Goal: Complete application form

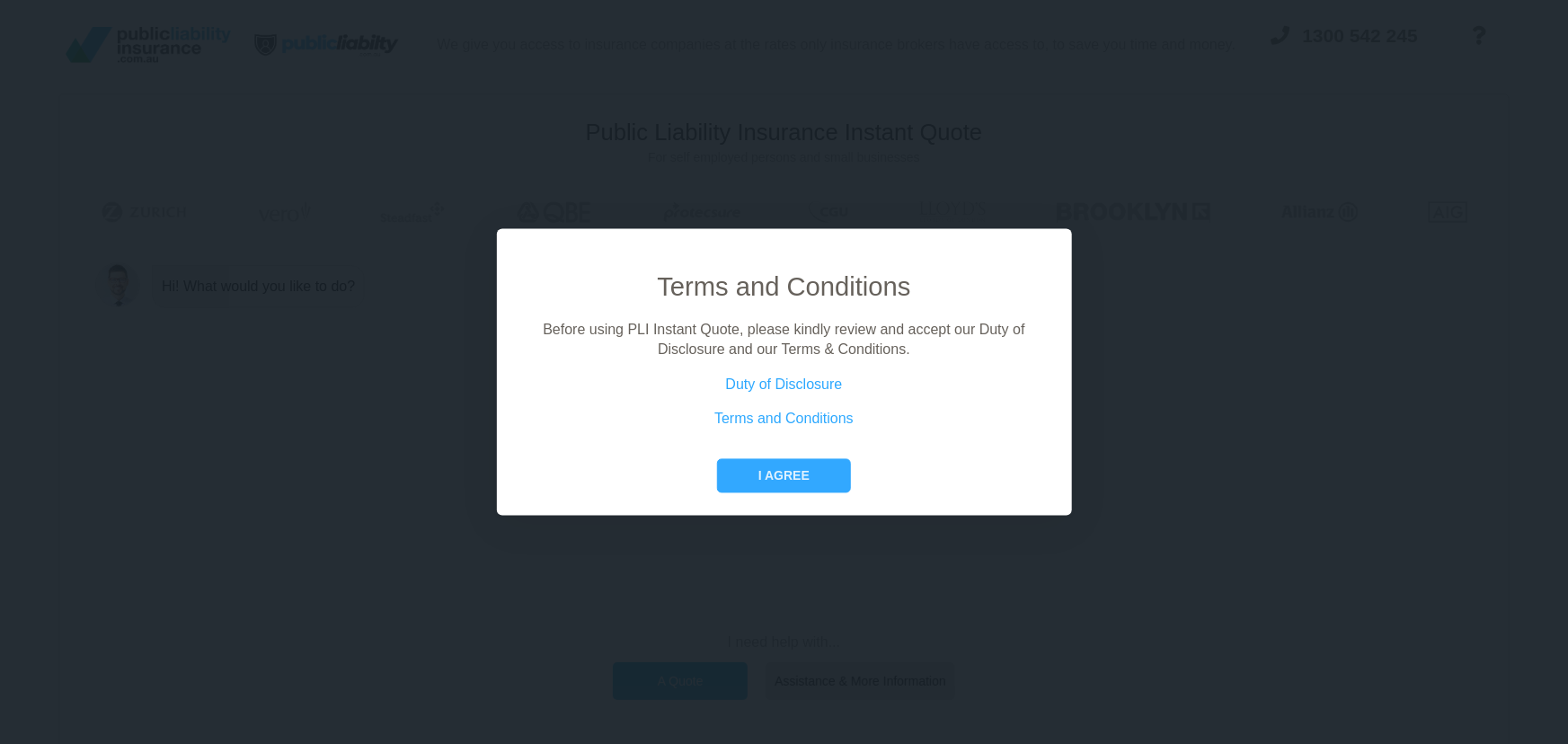
click at [752, 492] on button "I agree" at bounding box center [784, 474] width 134 height 34
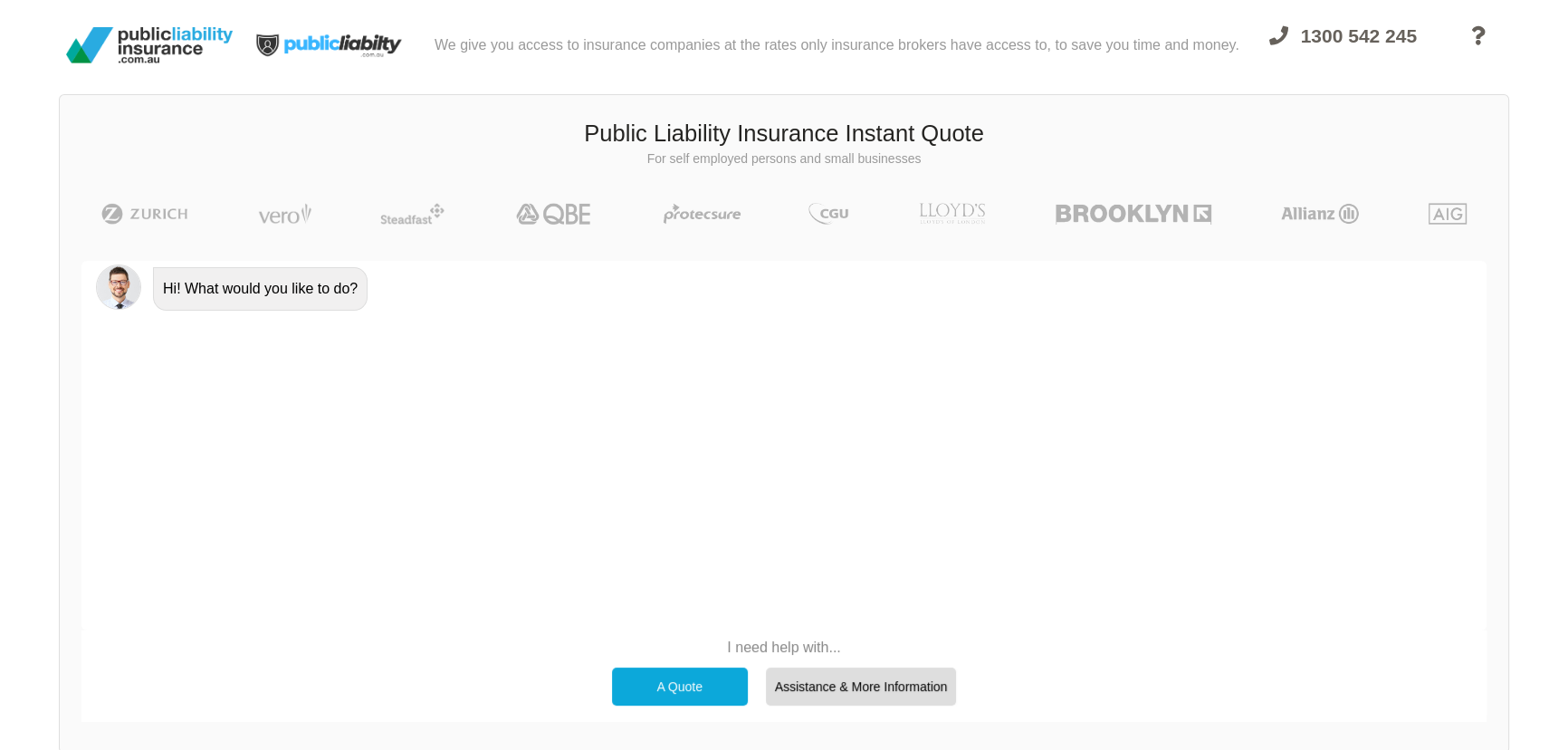
click at [661, 703] on div "A Quote" at bounding box center [680, 686] width 136 height 38
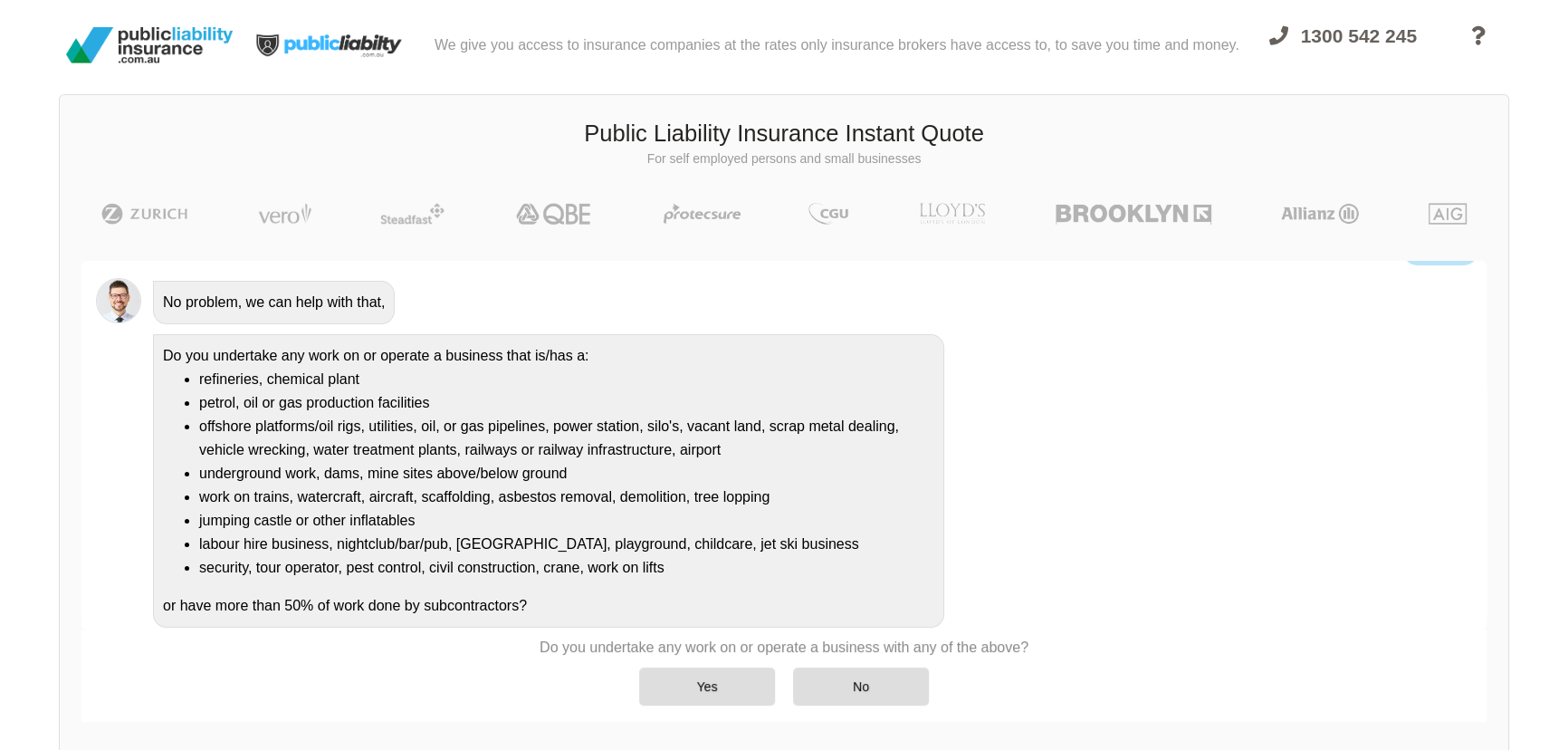
scroll to position [116, 0]
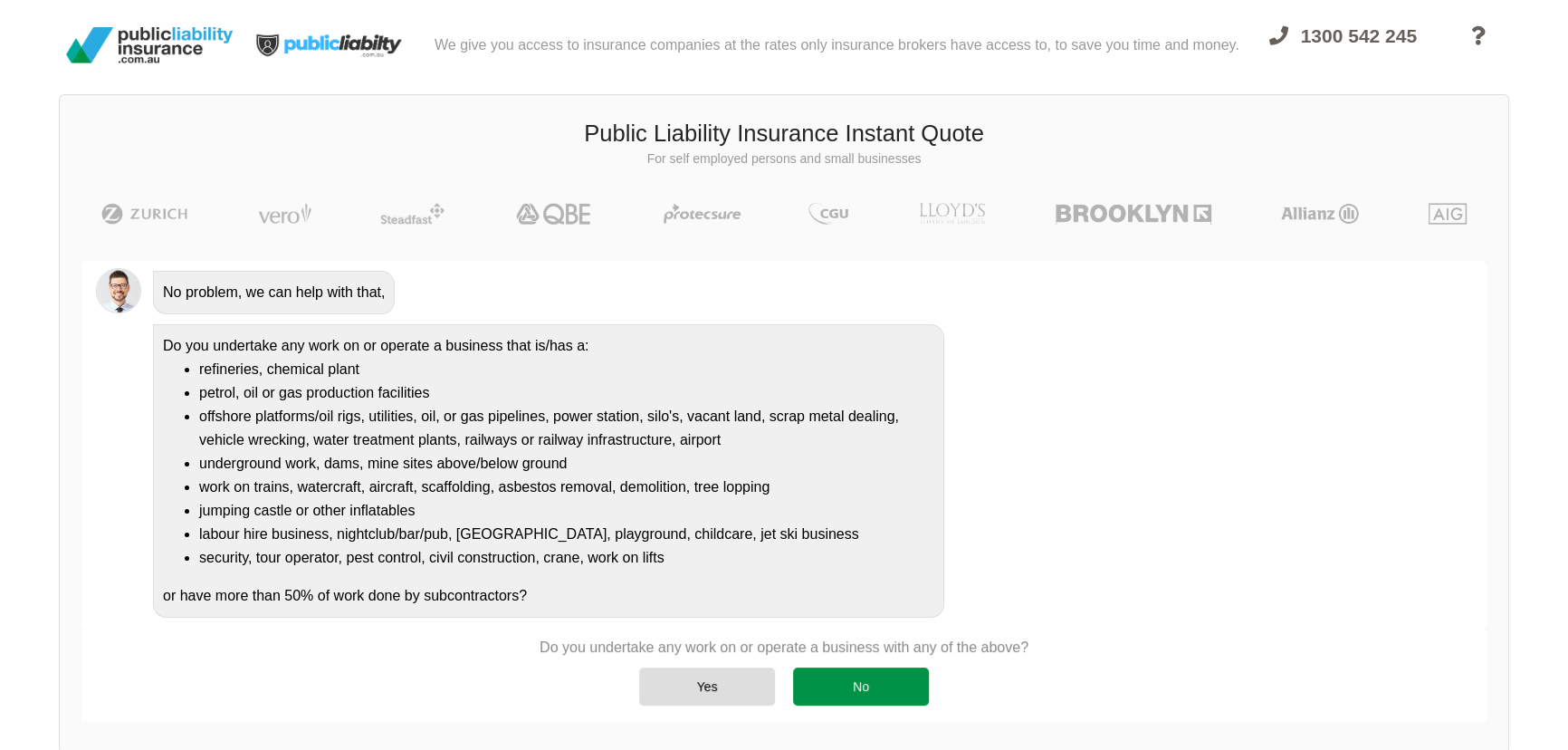
click at [879, 692] on div "No" at bounding box center [860, 686] width 136 height 38
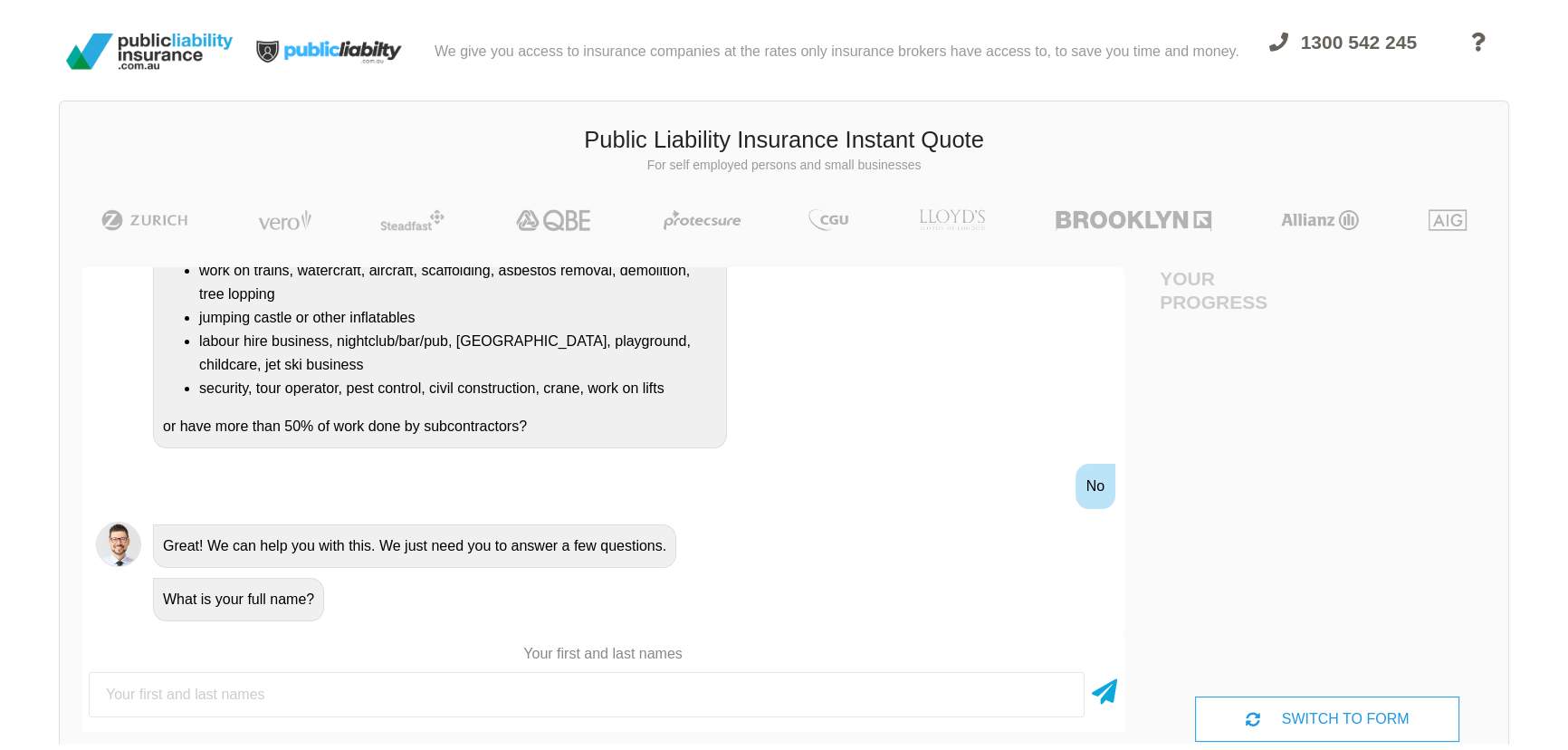
scroll to position [0, 0]
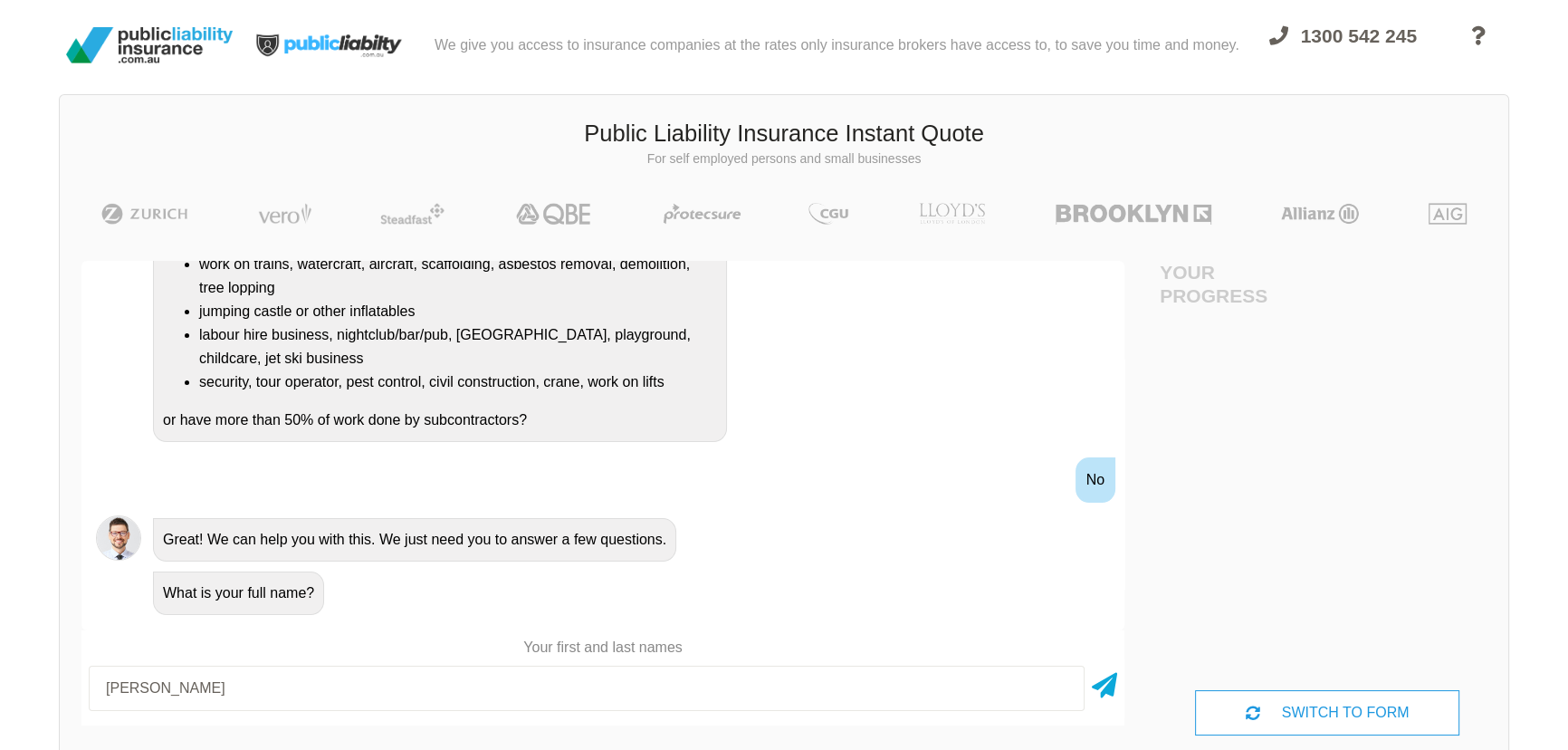
type input "[PERSON_NAME]"
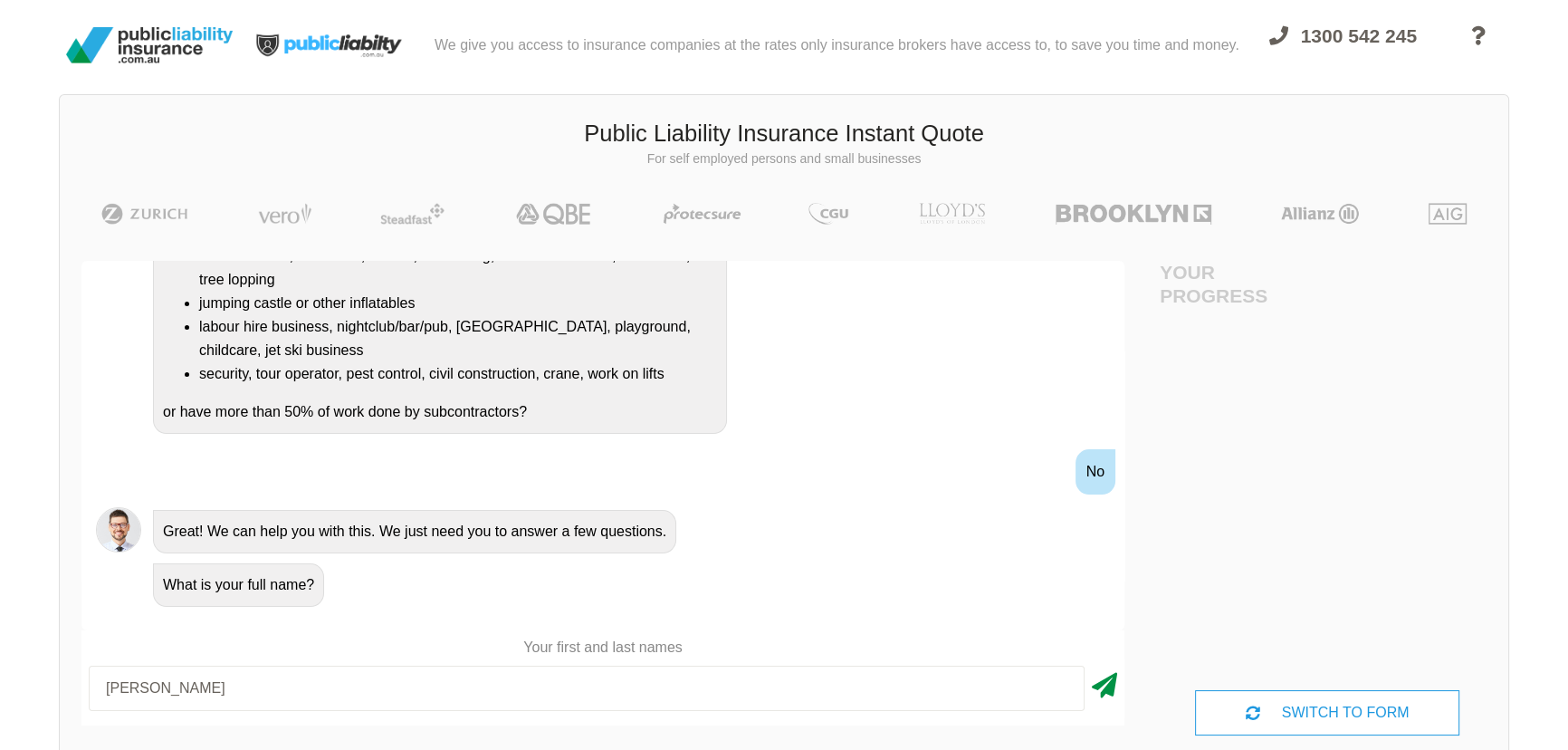
click at [1092, 698] on icon at bounding box center [1105, 681] width 25 height 32
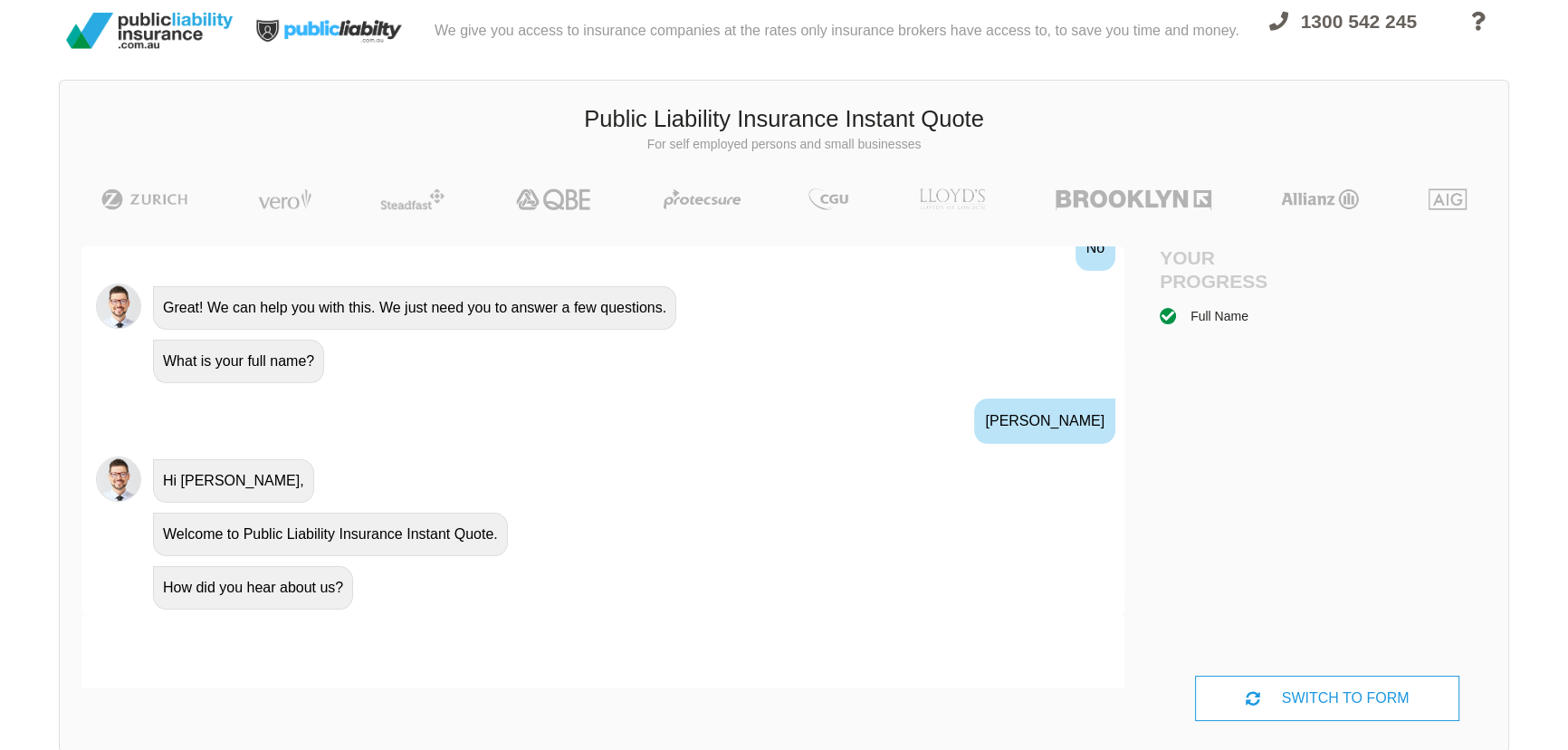
scroll to position [593, 0]
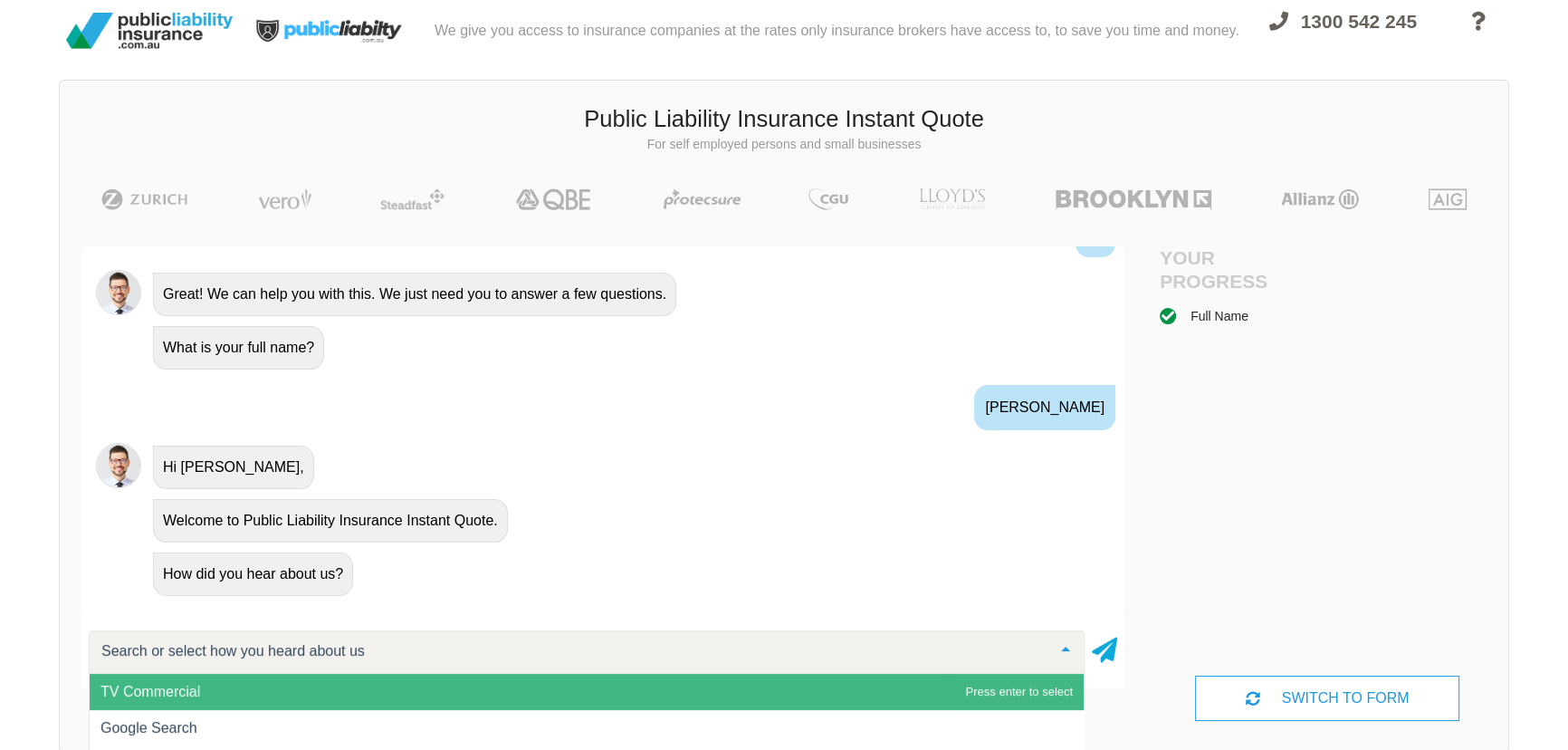
click at [1000, 709] on span "TV Commercial" at bounding box center [586, 691] width 994 height 36
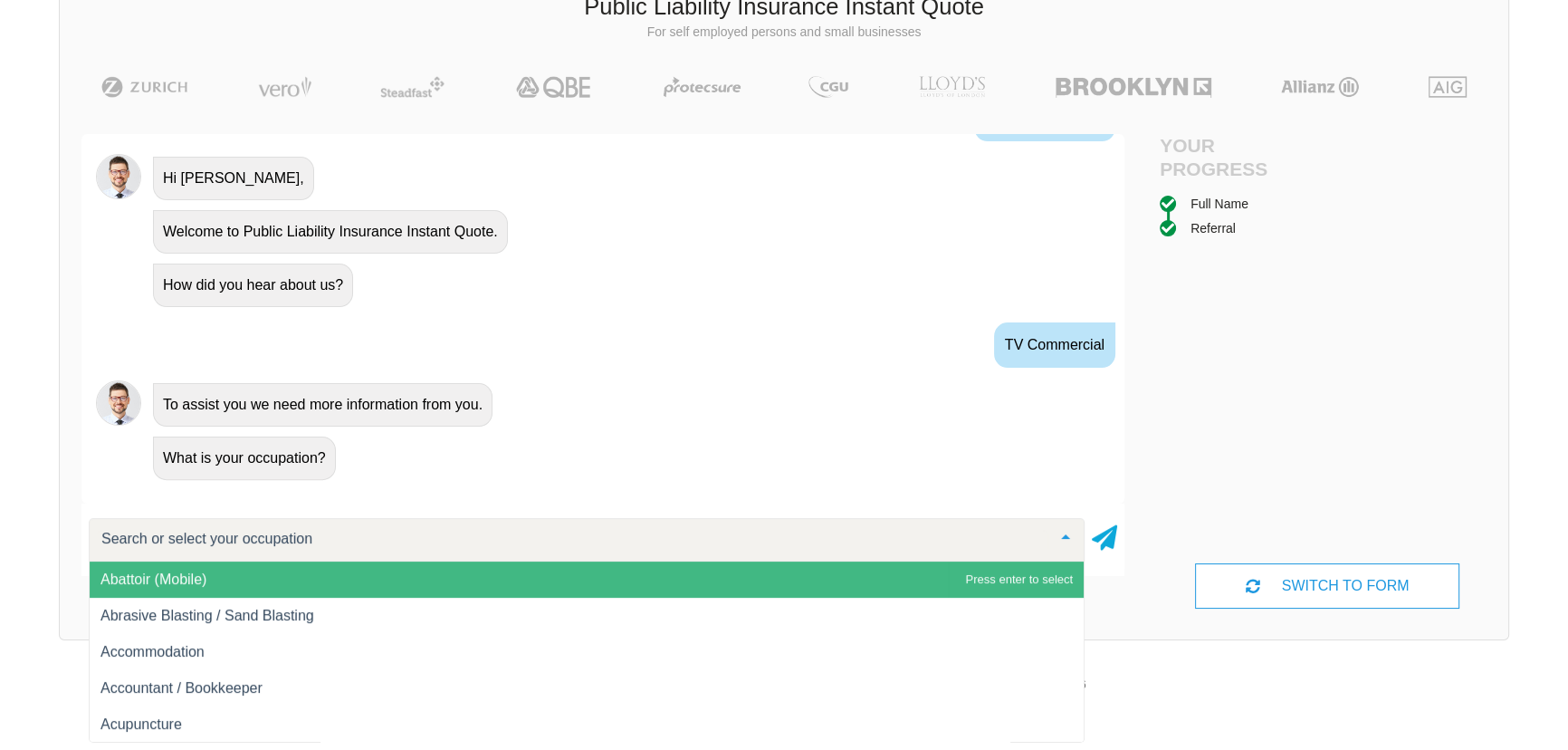
scroll to position [164, 0]
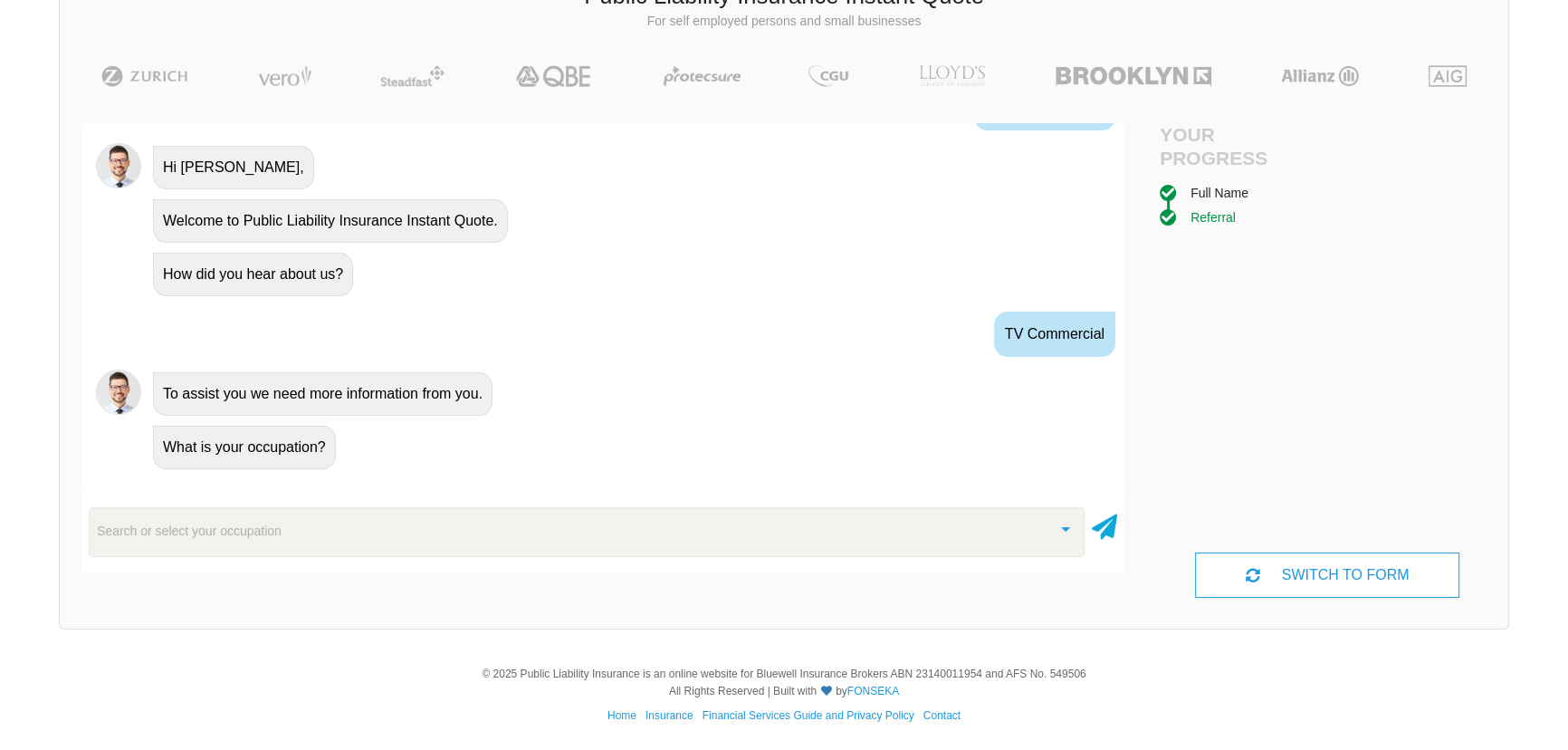
click at [1191, 208] on div "Referral" at bounding box center [1213, 217] width 45 height 20
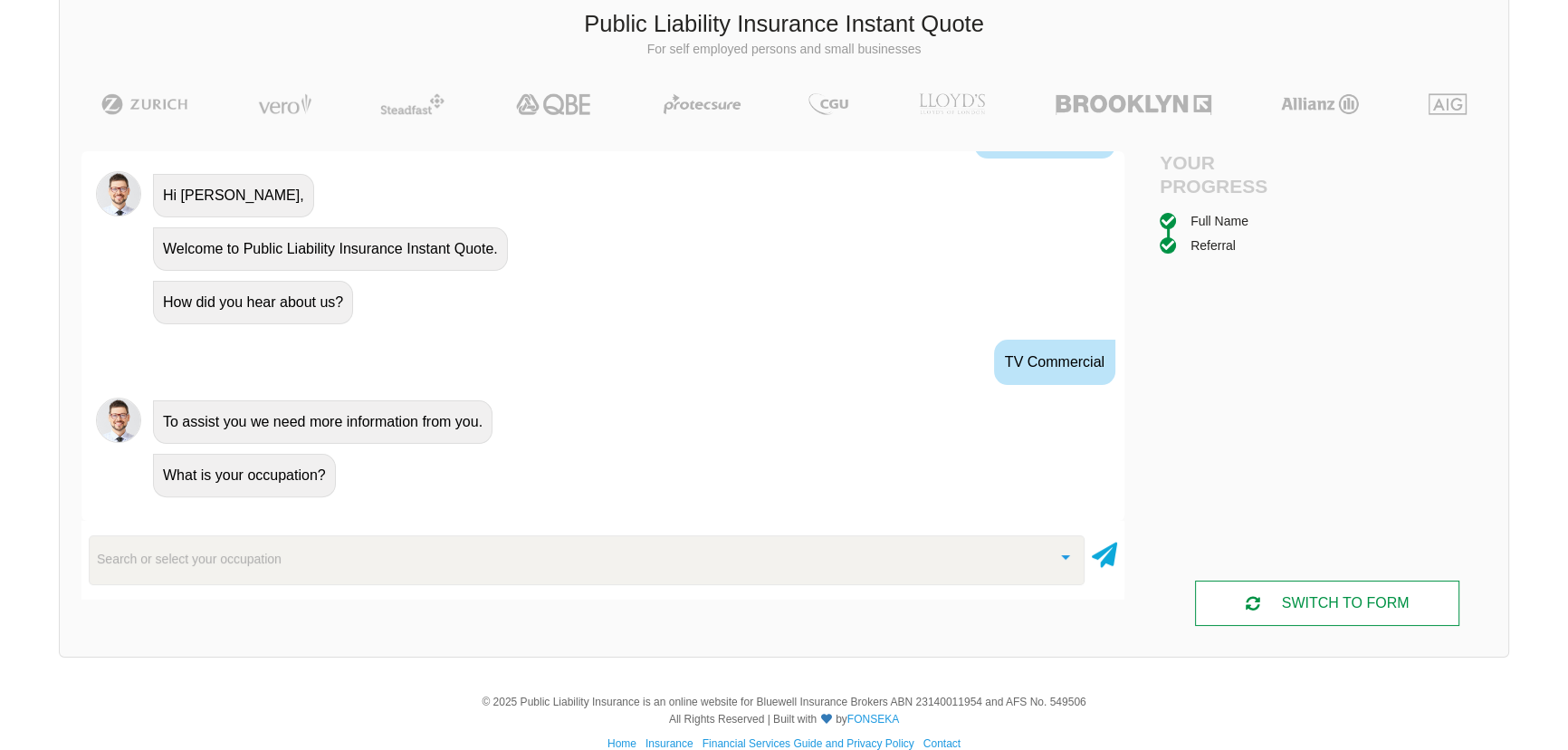
click at [1268, 605] on div "SWITCH TO FORM" at bounding box center [1326, 603] width 264 height 45
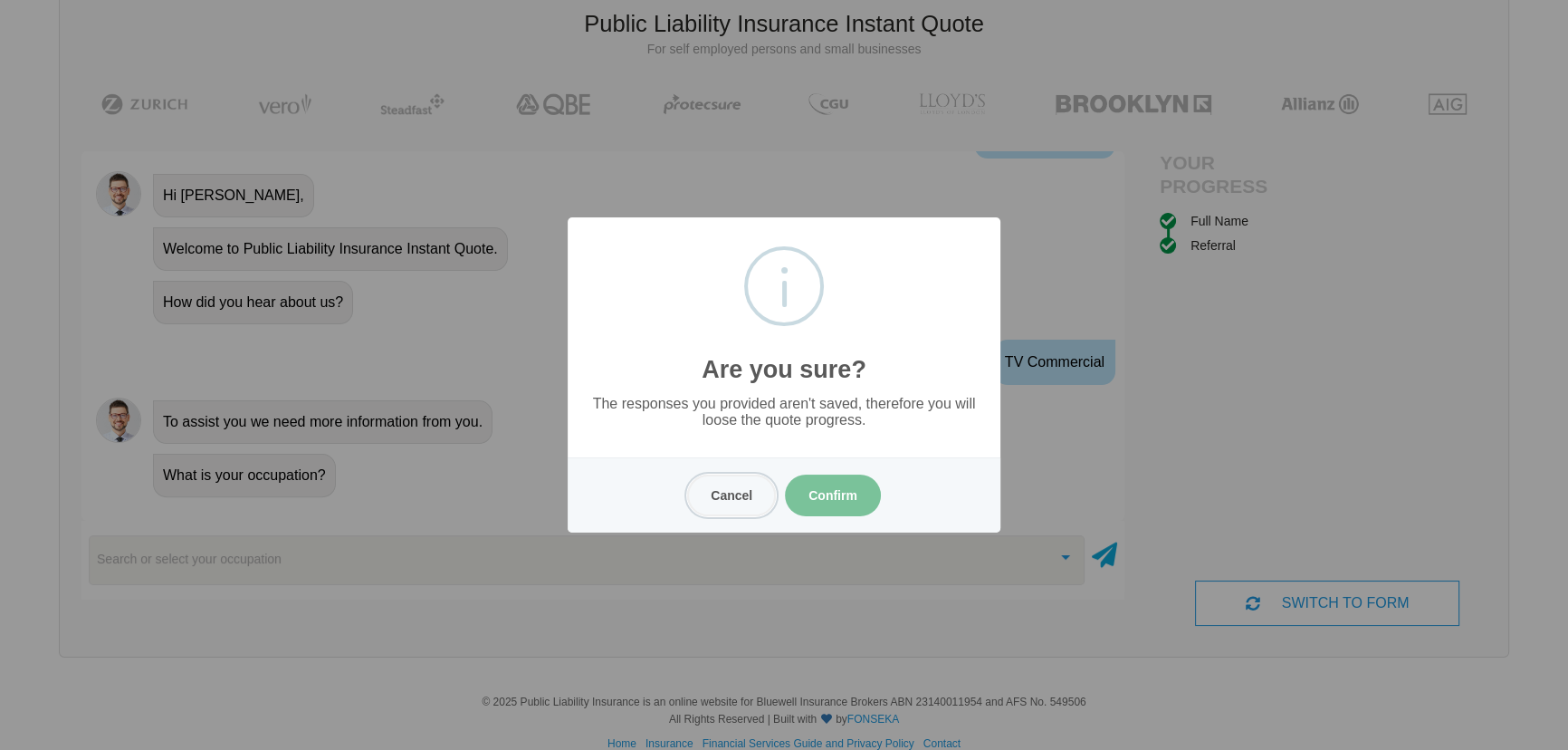
click at [739, 482] on button "Cancel" at bounding box center [731, 494] width 89 height 42
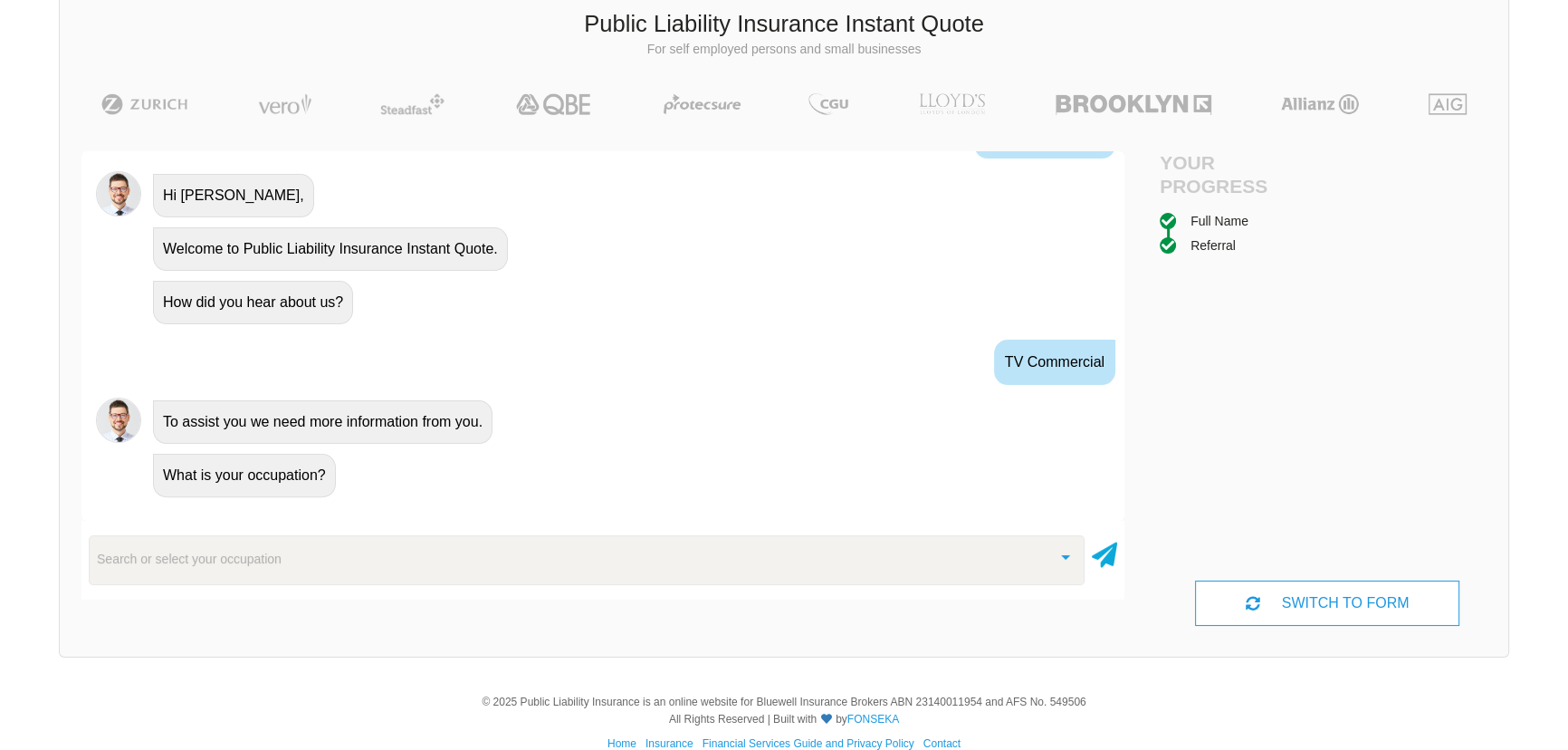
click at [994, 385] on div "TV Commercial" at bounding box center [1054, 362] width 121 height 45
